Goal: Task Accomplishment & Management: Complete application form

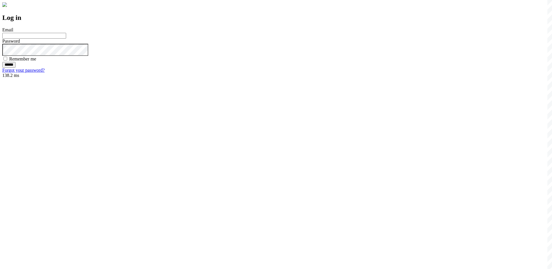
click at [66, 39] on input "Email" at bounding box center [34, 36] width 64 height 6
